Goal: Check status

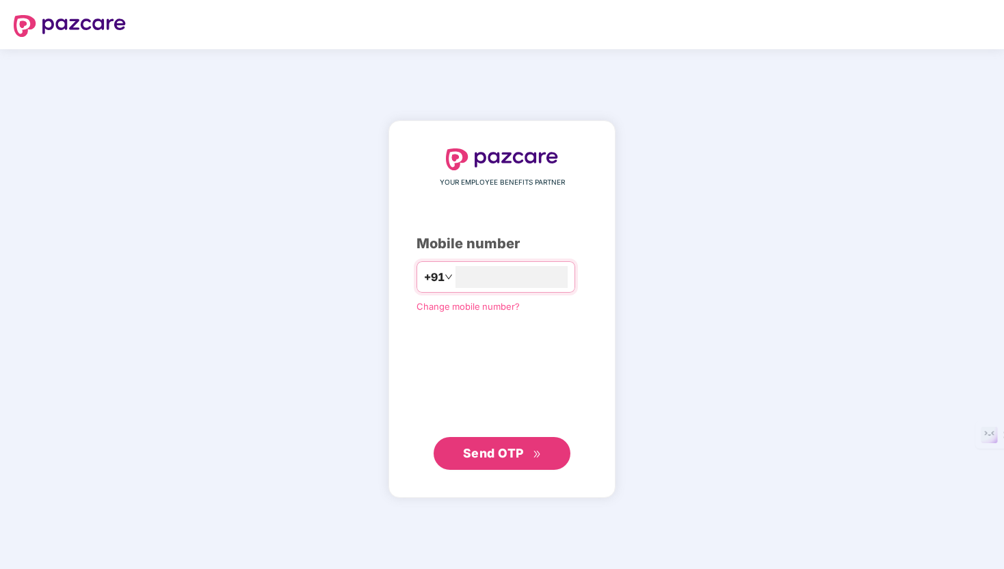
type input "**********"
click at [523, 444] on span "Send OTP" at bounding box center [502, 452] width 79 height 19
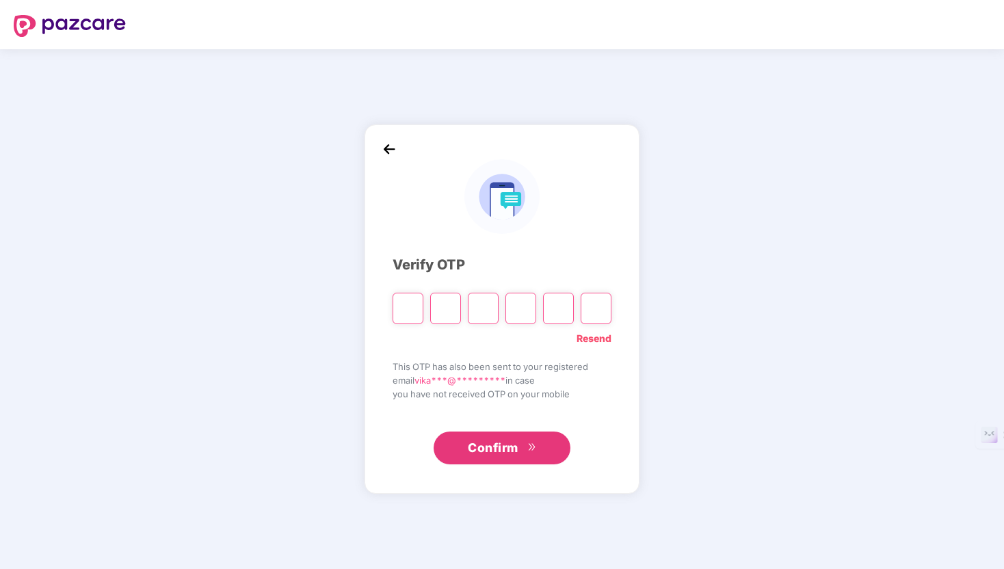
type input "*"
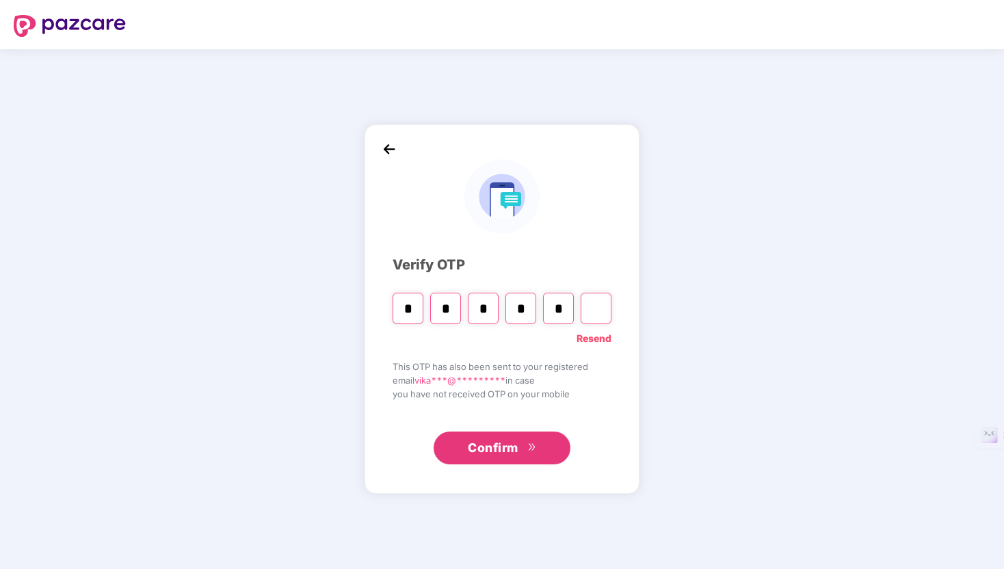
type input "*"
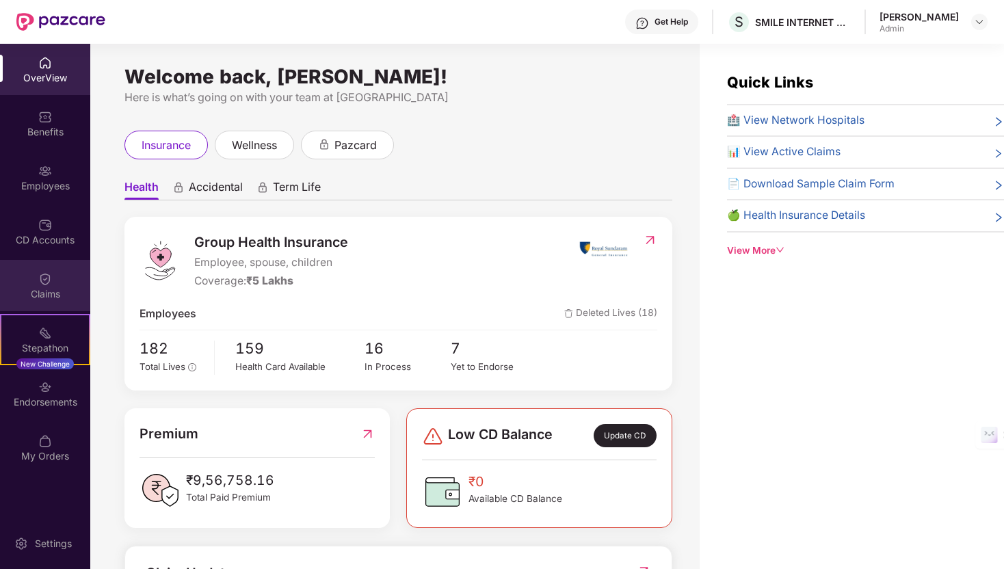
click at [49, 276] on img at bounding box center [45, 279] width 14 height 14
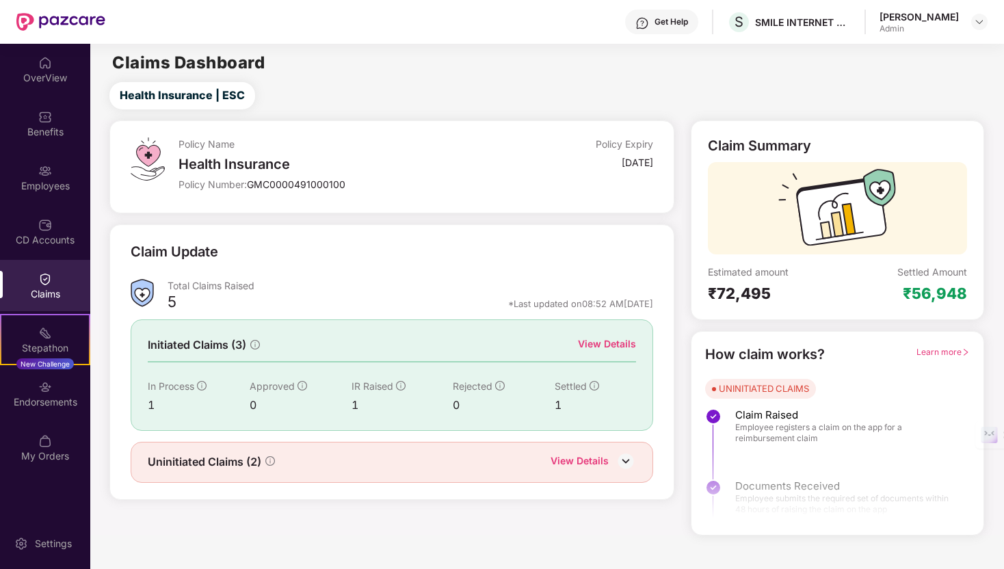
click at [622, 453] on img at bounding box center [626, 461] width 21 height 21
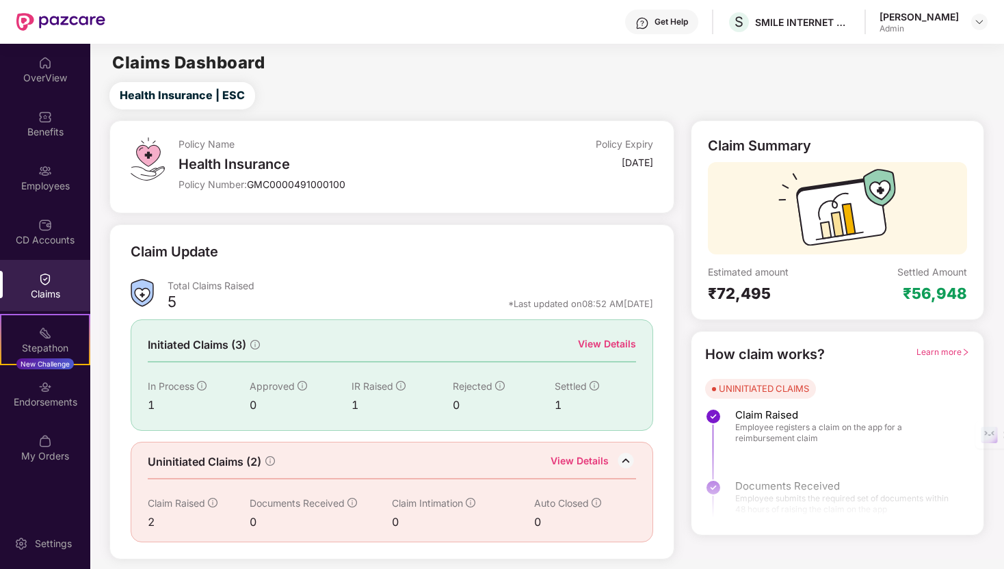
click at [597, 344] on div "View Details" at bounding box center [607, 344] width 58 height 15
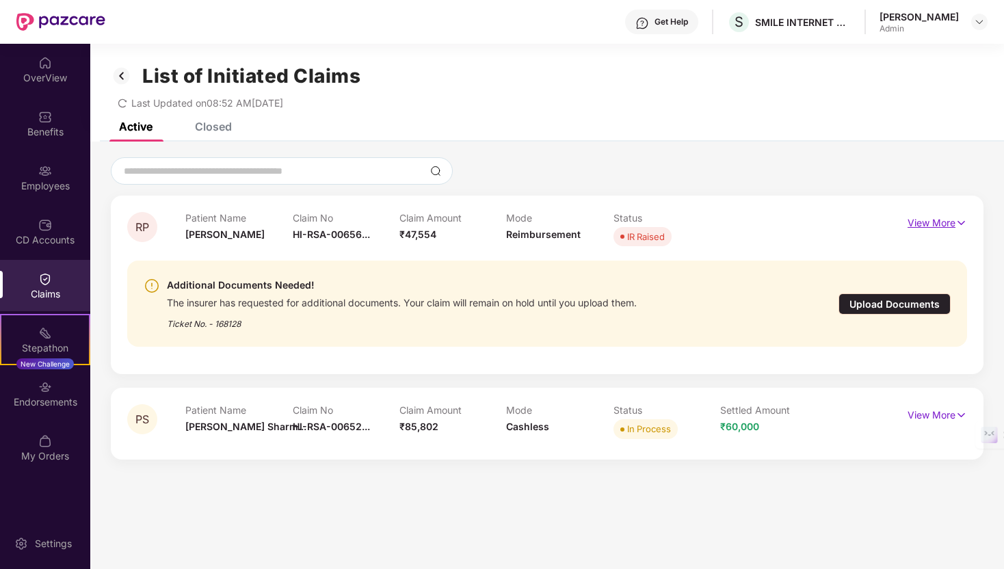
click at [940, 223] on p "View More" at bounding box center [938, 221] width 60 height 18
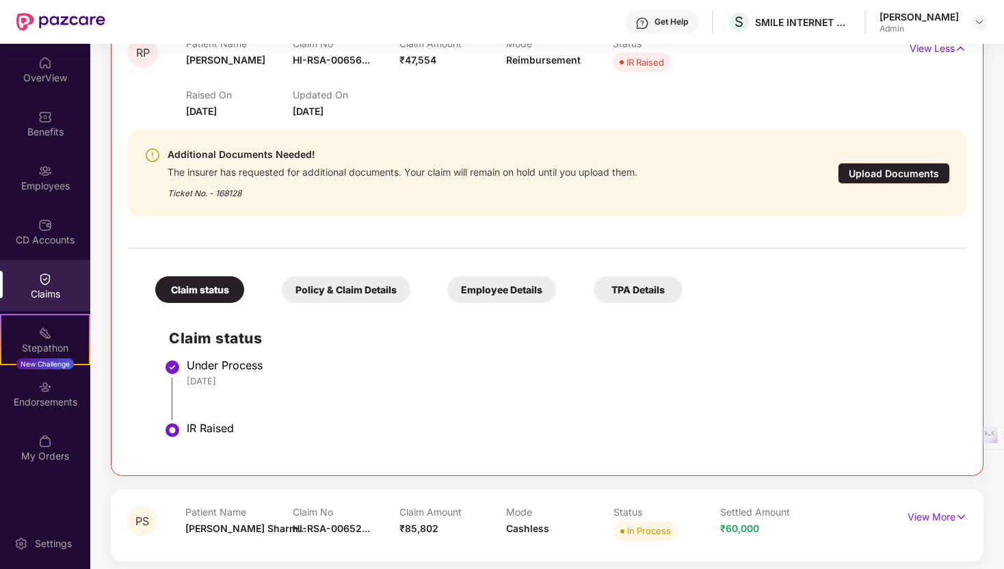
scroll to position [181, 0]
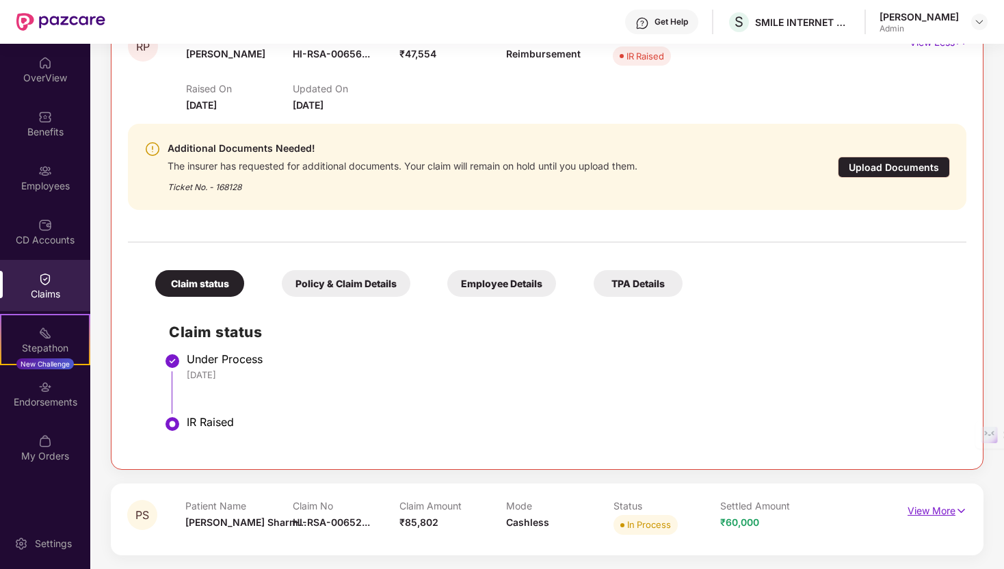
click at [944, 506] on p "View More" at bounding box center [938, 509] width 60 height 18
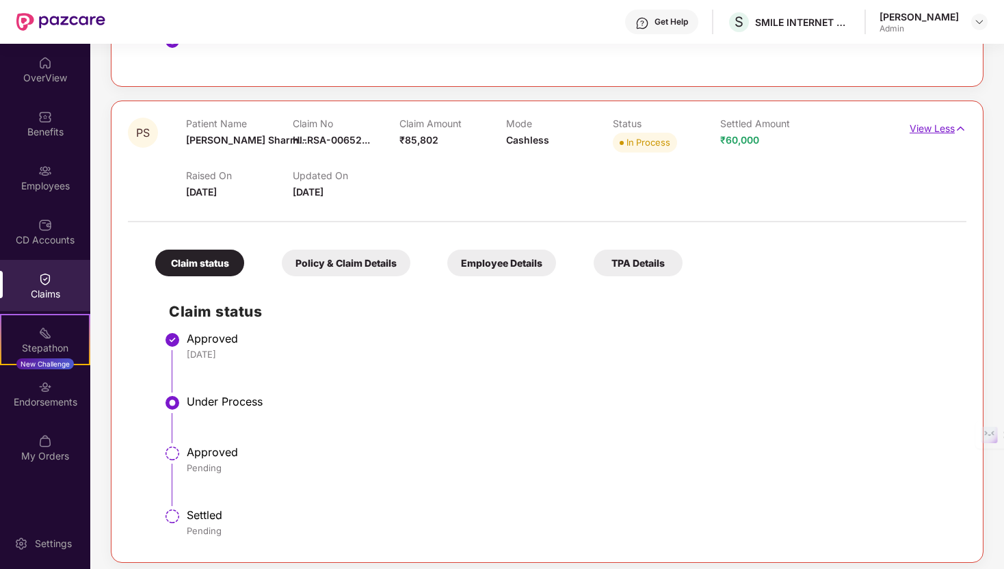
scroll to position [572, 0]
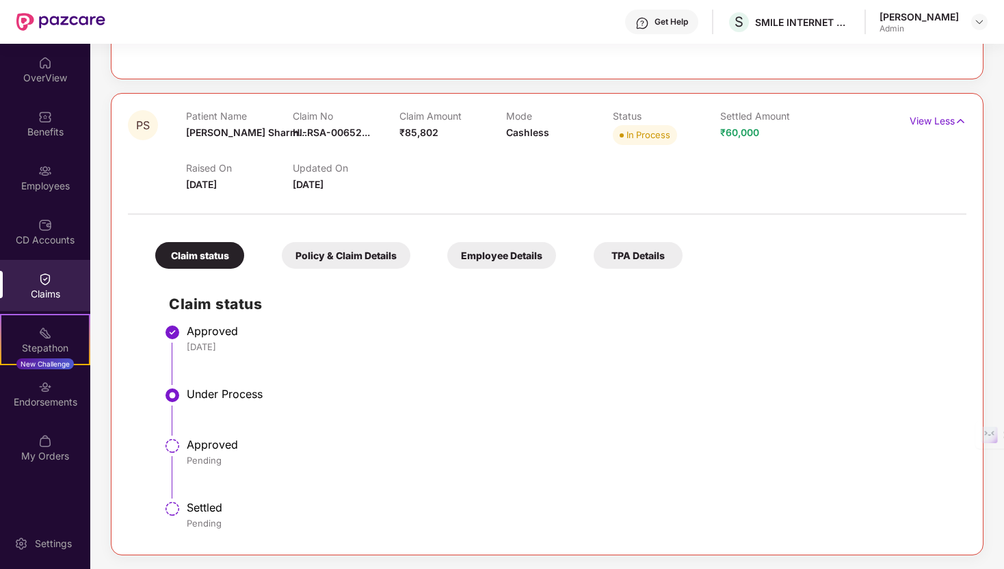
click at [359, 258] on div "Policy & Claim Details" at bounding box center [346, 255] width 129 height 27
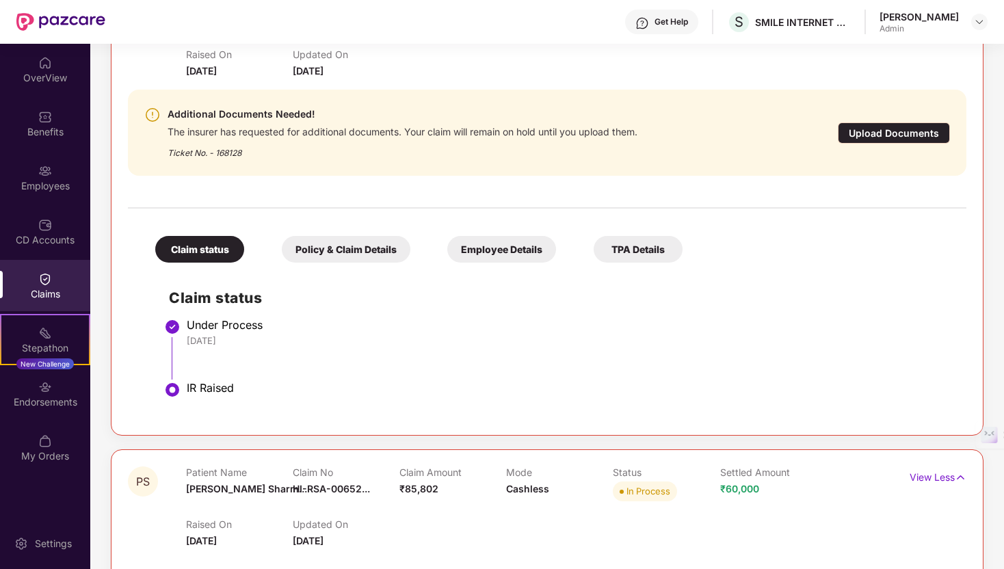
scroll to position [0, 0]
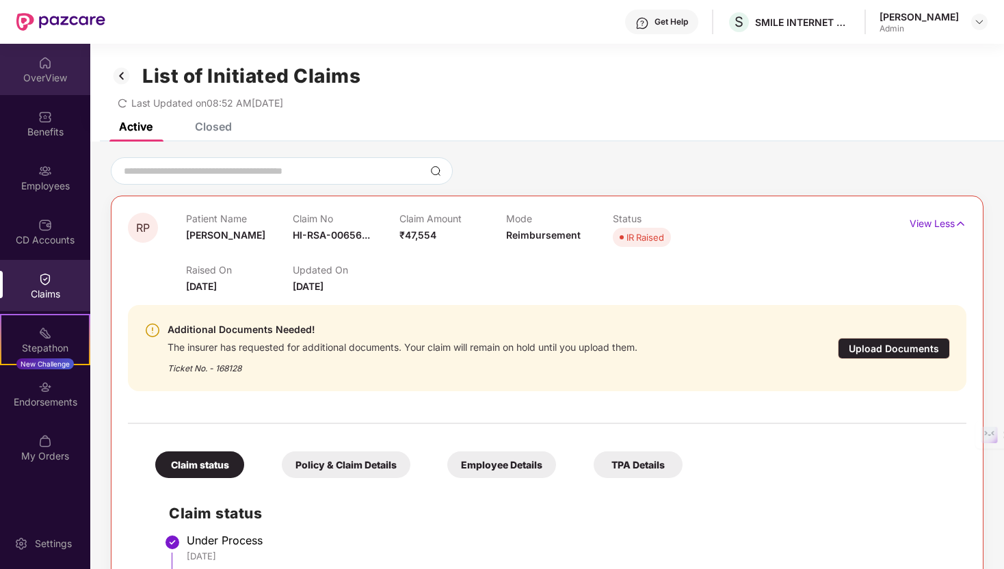
click at [47, 66] on img at bounding box center [45, 63] width 14 height 14
